Goal: Information Seeking & Learning: Learn about a topic

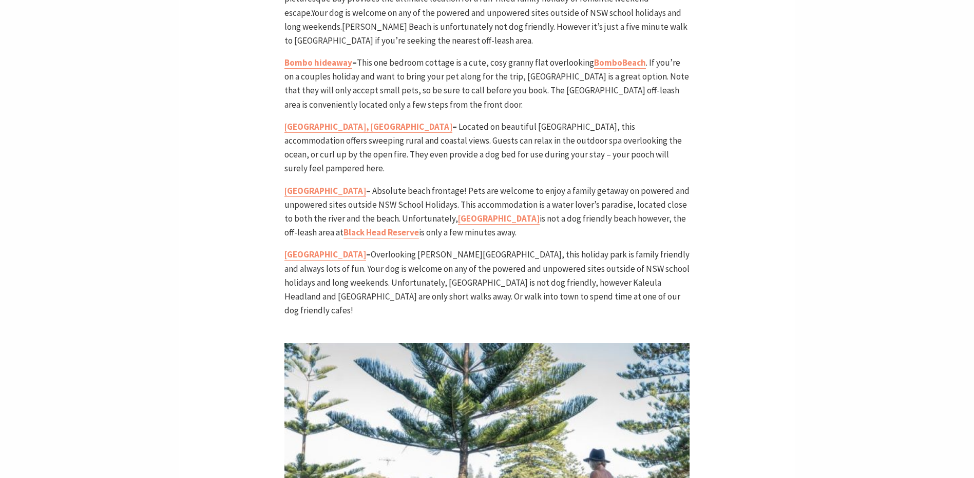
scroll to position [2720, 0]
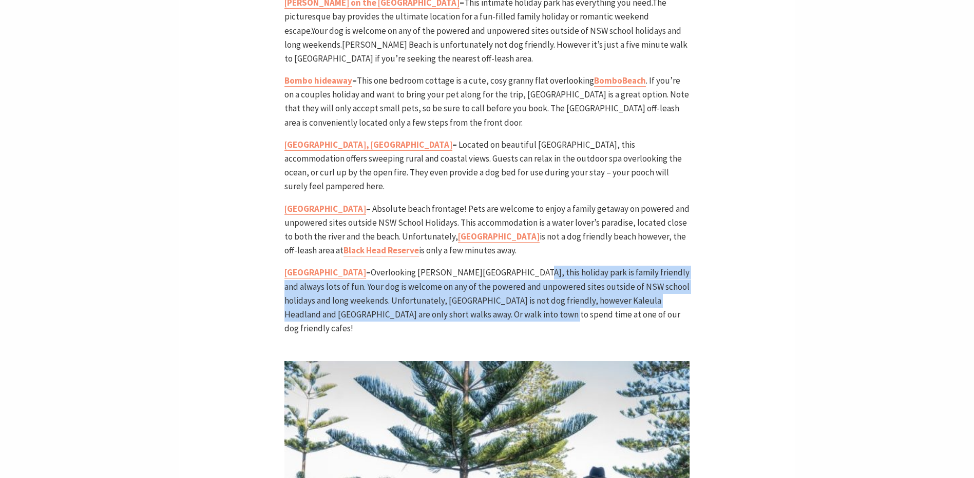
drag, startPoint x: 532, startPoint y: 169, endPoint x: 556, endPoint y: 221, distance: 56.7
click at [556, 267] on span "Overlooking [PERSON_NAME][GEOGRAPHIC_DATA], this holiday park is family friendl…" at bounding box center [486, 300] width 405 height 67
drag, startPoint x: 549, startPoint y: 219, endPoint x: 517, endPoint y: 174, distance: 54.8
click at [517, 267] on span "Overlooking [PERSON_NAME][GEOGRAPHIC_DATA], this holiday park is family friendl…" at bounding box center [486, 300] width 405 height 67
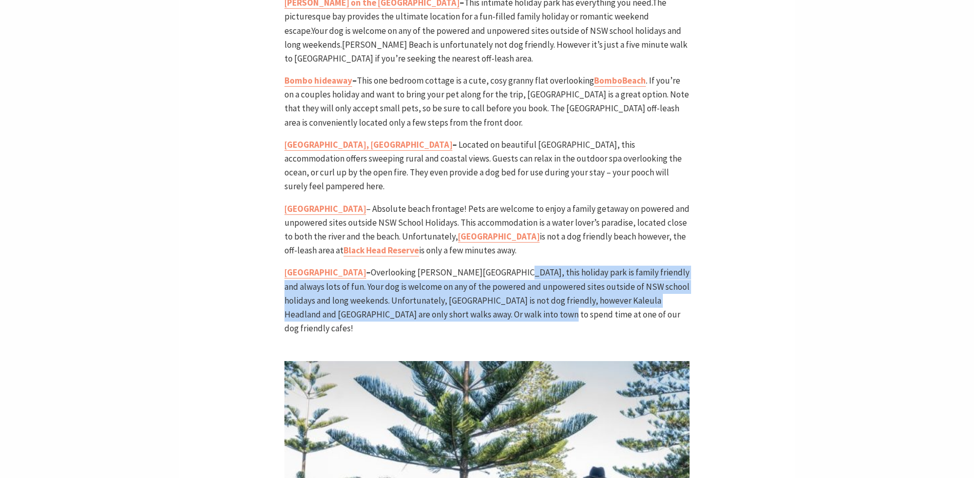
click at [530, 267] on span "Overlooking [PERSON_NAME][GEOGRAPHIC_DATA], this holiday park is family friendl…" at bounding box center [486, 300] width 405 height 67
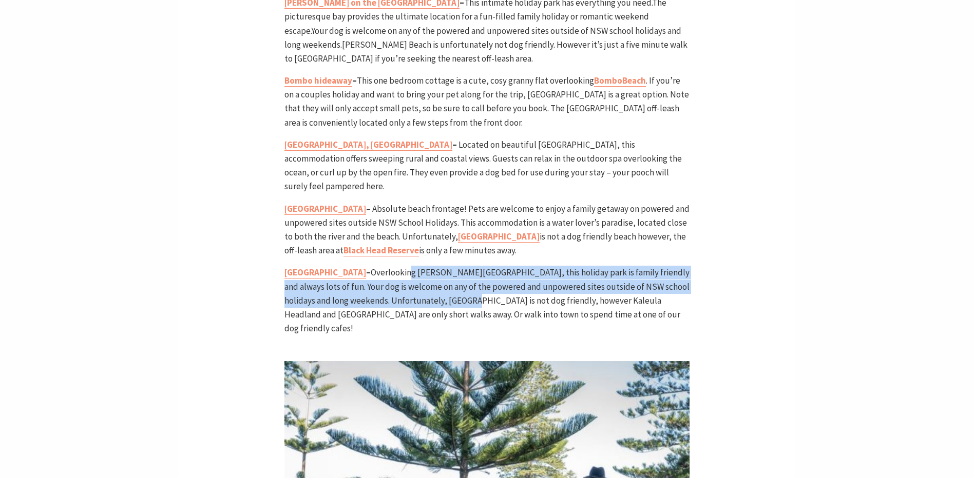
click at [459, 267] on span "Overlooking [PERSON_NAME][GEOGRAPHIC_DATA], this holiday park is family friendl…" at bounding box center [486, 300] width 405 height 67
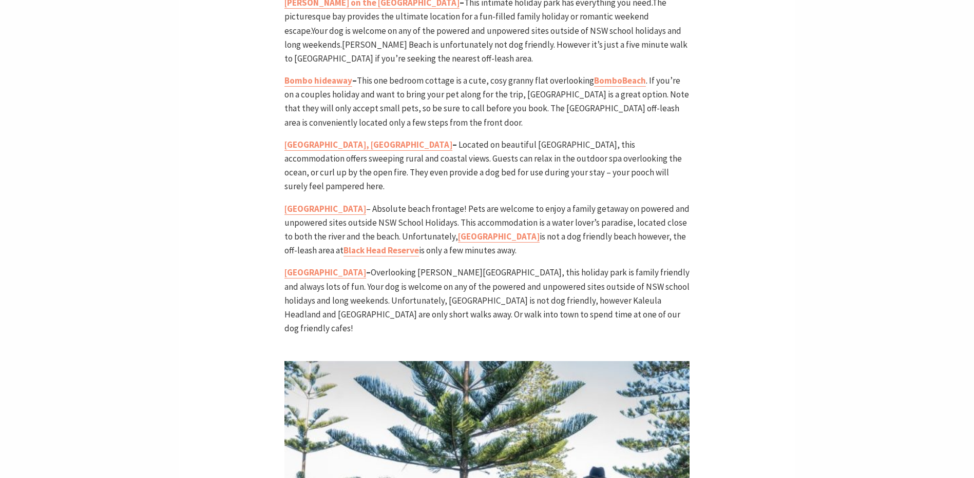
drag, startPoint x: 459, startPoint y: 198, endPoint x: 461, endPoint y: 215, distance: 17.5
click at [461, 267] on span "Overlooking [PERSON_NAME][GEOGRAPHIC_DATA], this holiday park is family friendl…" at bounding box center [486, 300] width 405 height 67
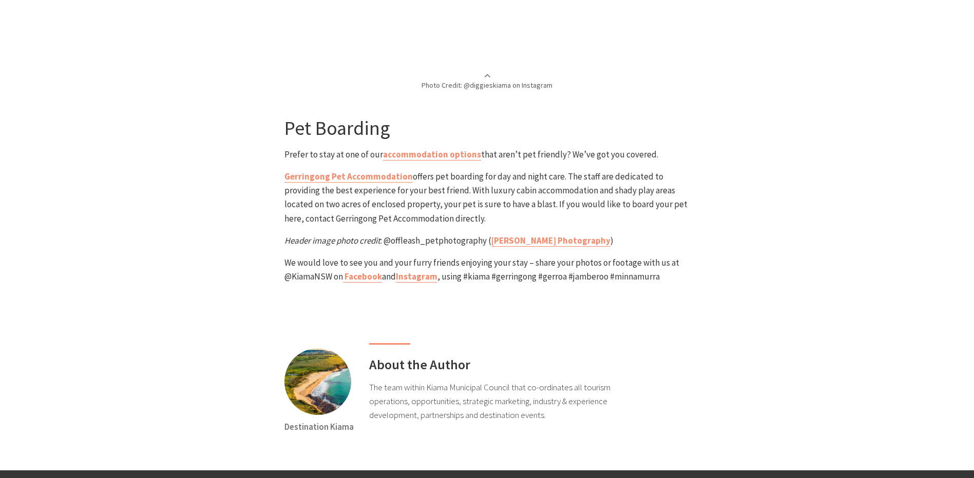
scroll to position [3798, 0]
